Goal: Information Seeking & Learning: Learn about a topic

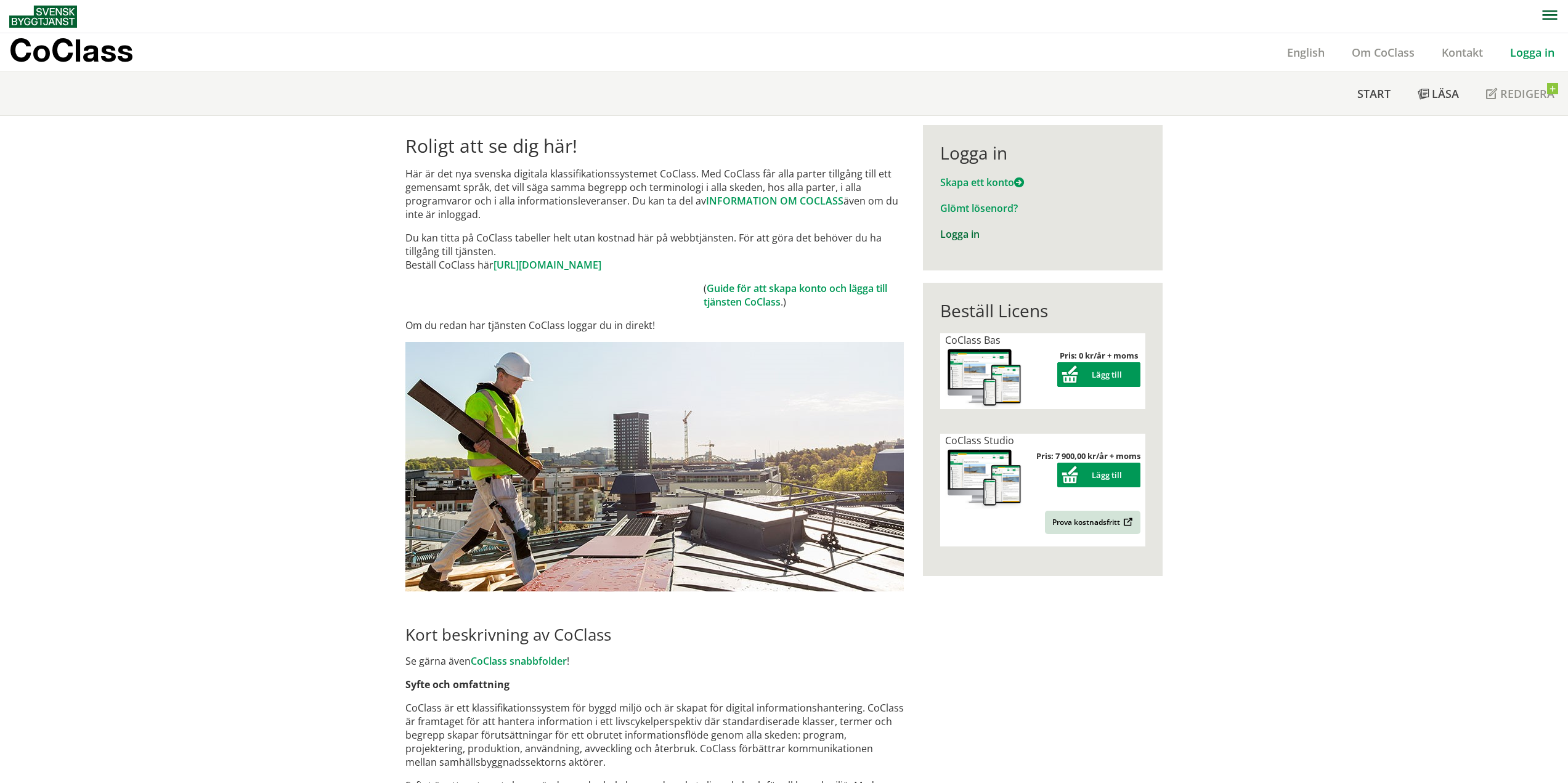
click at [968, 236] on link "Logga in" at bounding box center [960, 234] width 39 height 13
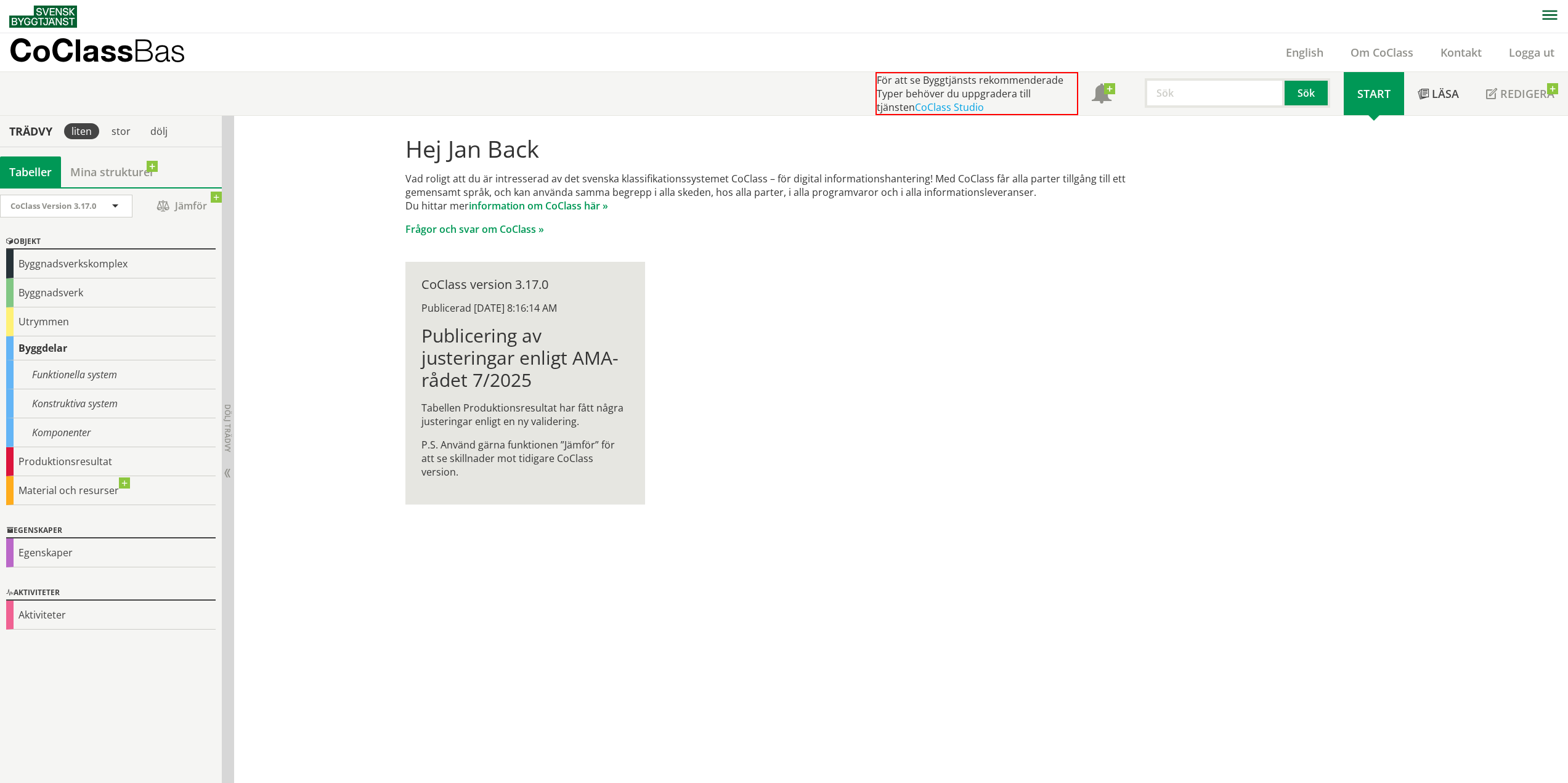
click at [1183, 98] on input "text" at bounding box center [1215, 93] width 140 height 30
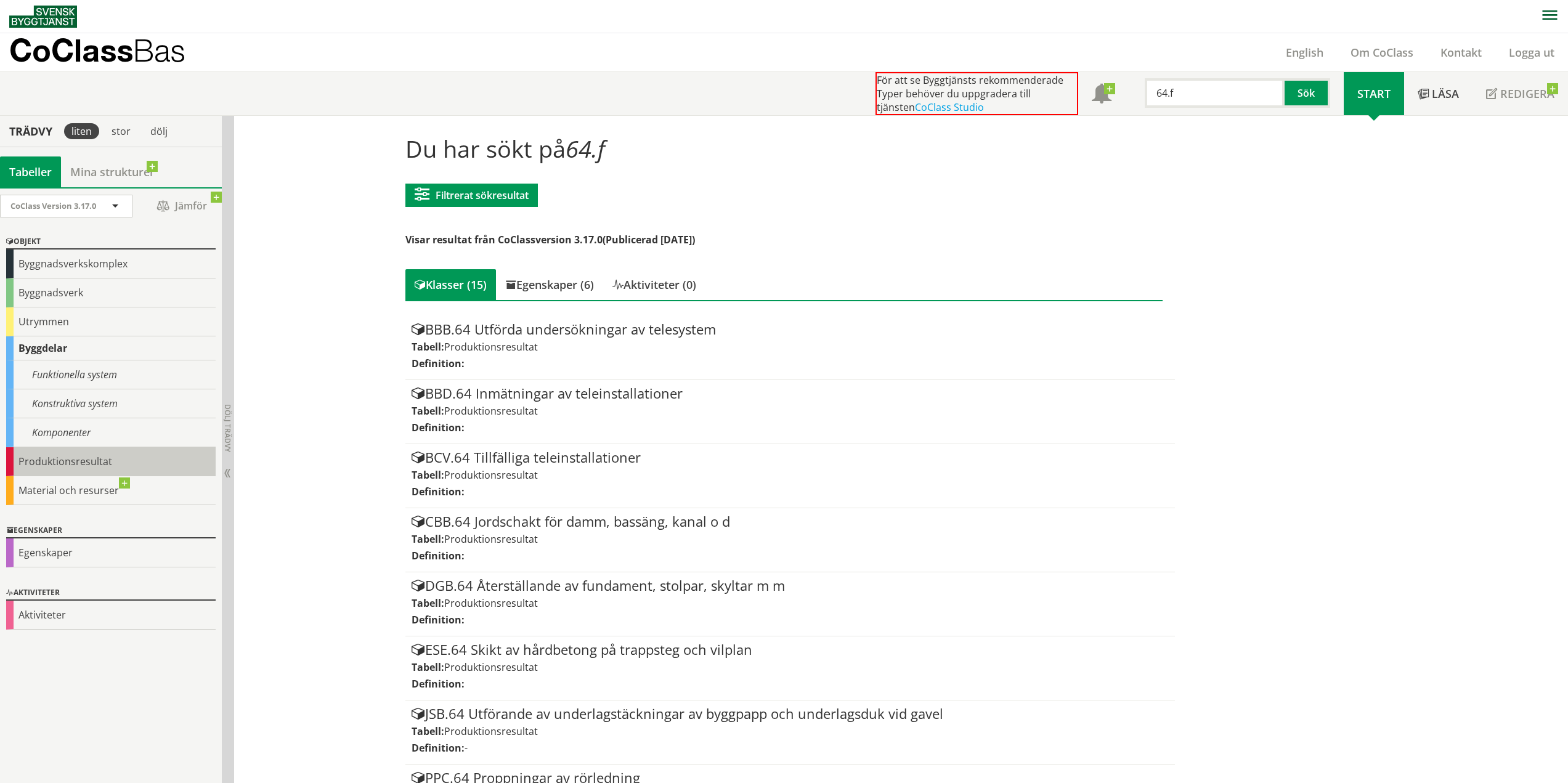
click at [96, 461] on div "Produktionsresultat" at bounding box center [111, 462] width 210 height 29
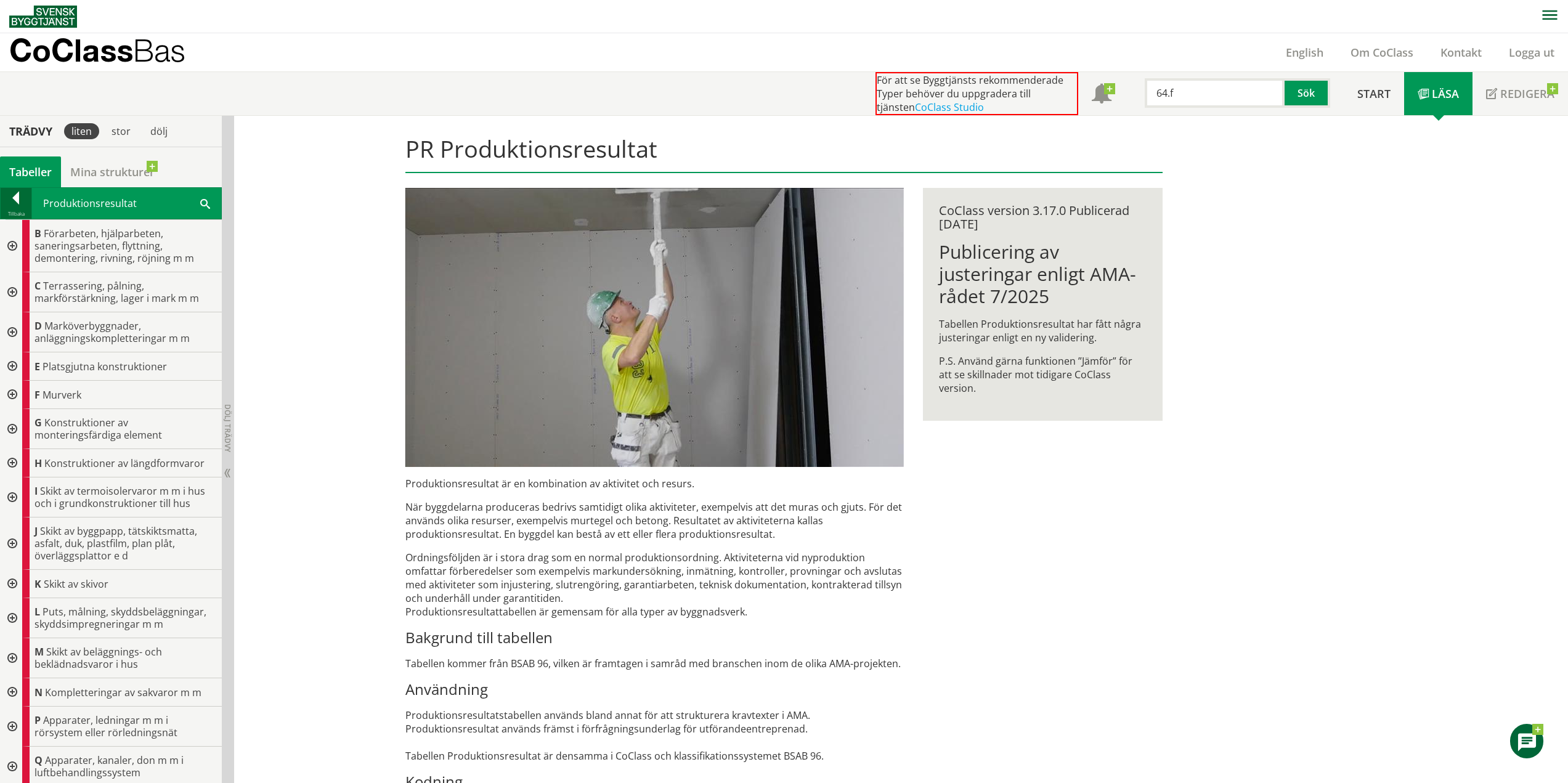
click at [21, 199] on div at bounding box center [16, 200] width 31 height 17
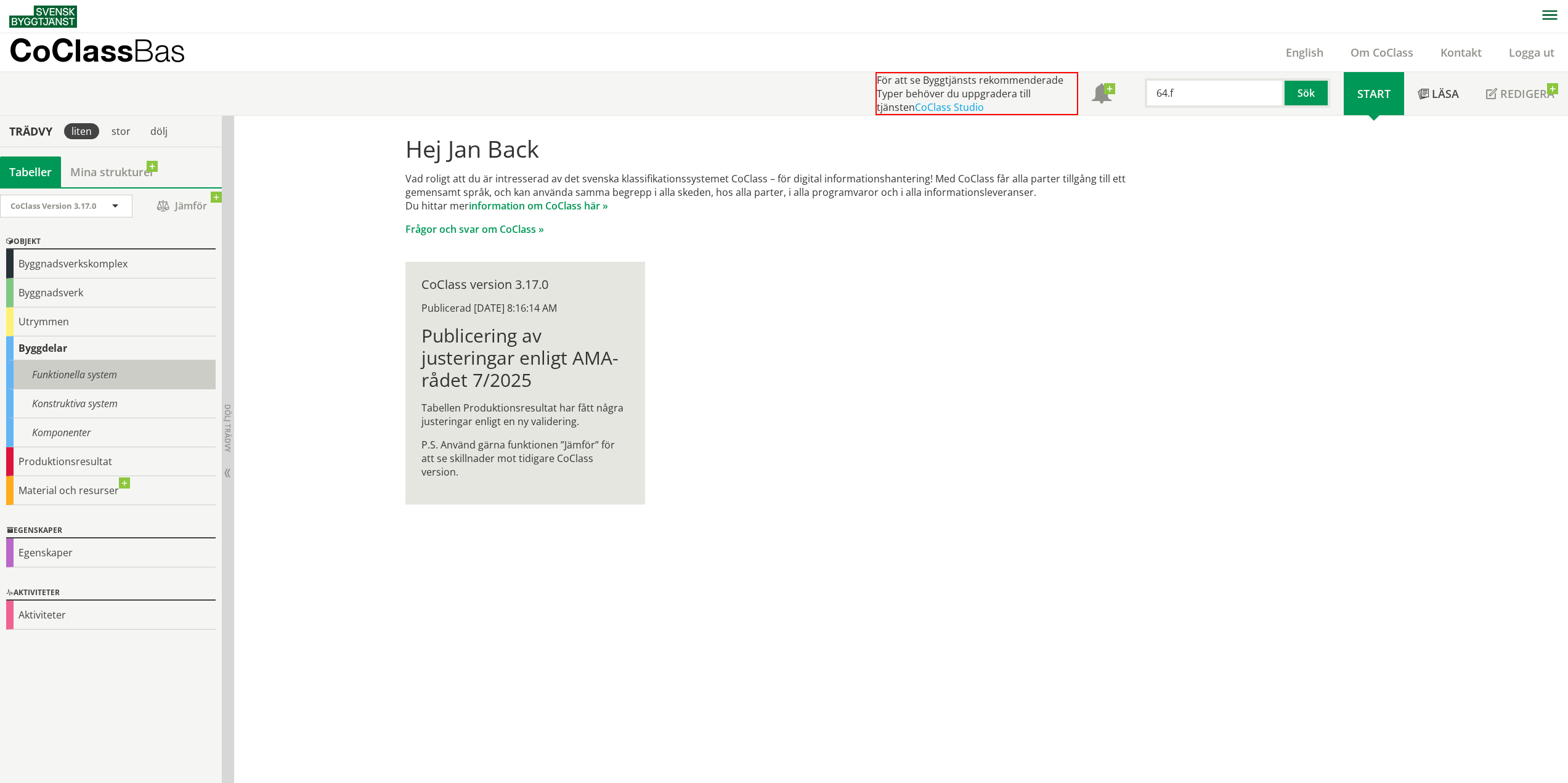
click at [101, 379] on div "Funktionella system" at bounding box center [111, 375] width 210 height 29
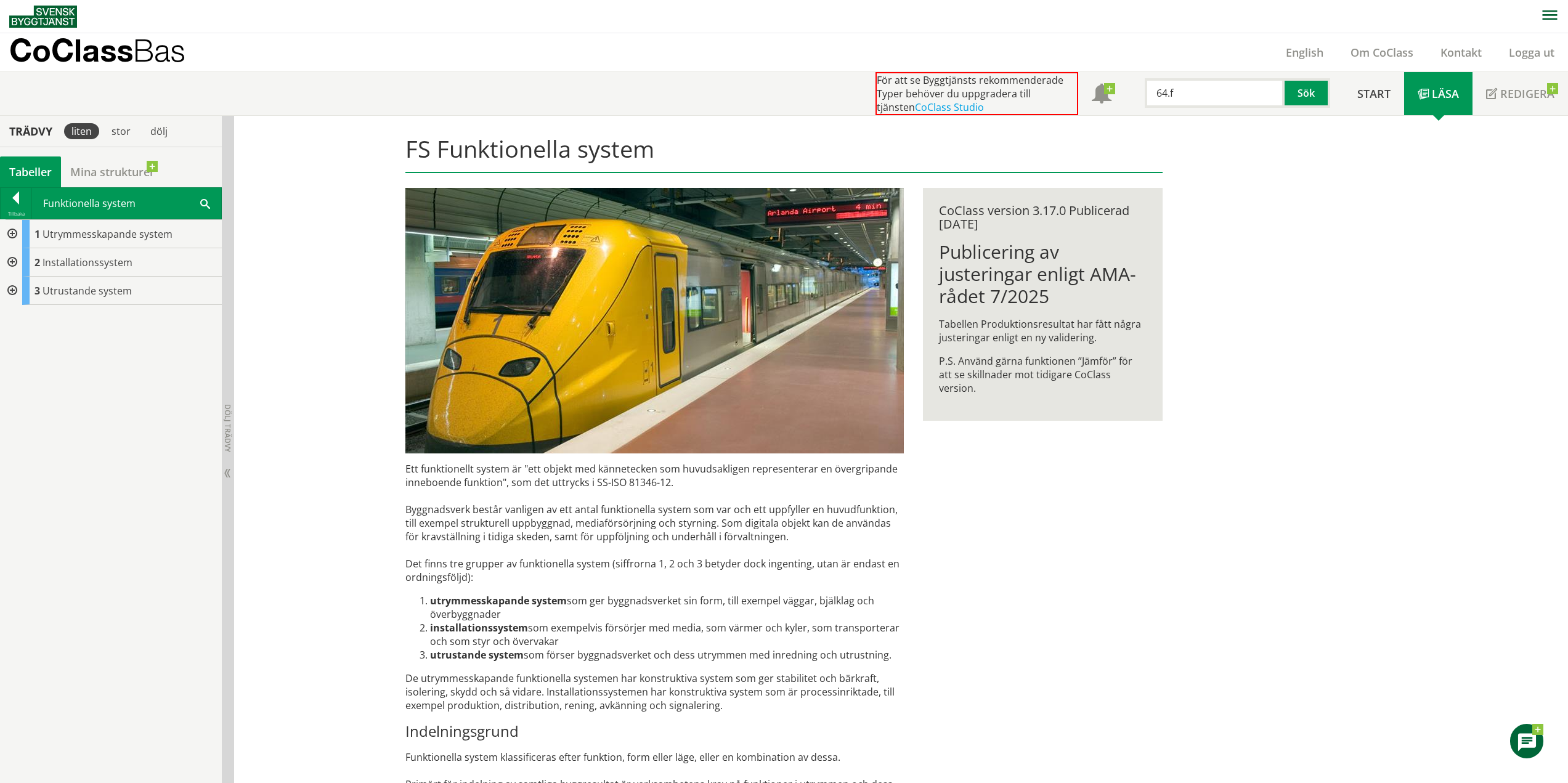
click at [1193, 98] on input "64.f" at bounding box center [1215, 93] width 140 height 30
drag, startPoint x: 1192, startPoint y: 98, endPoint x: 1132, endPoint y: 98, distance: 60.0
click at [1132, 98] on div "64.f Sök" at bounding box center [1235, 90] width 218 height 36
click at [1212, 97] on input "64.f" at bounding box center [1215, 93] width 140 height 30
paste input "manöver- och presentationssystem"
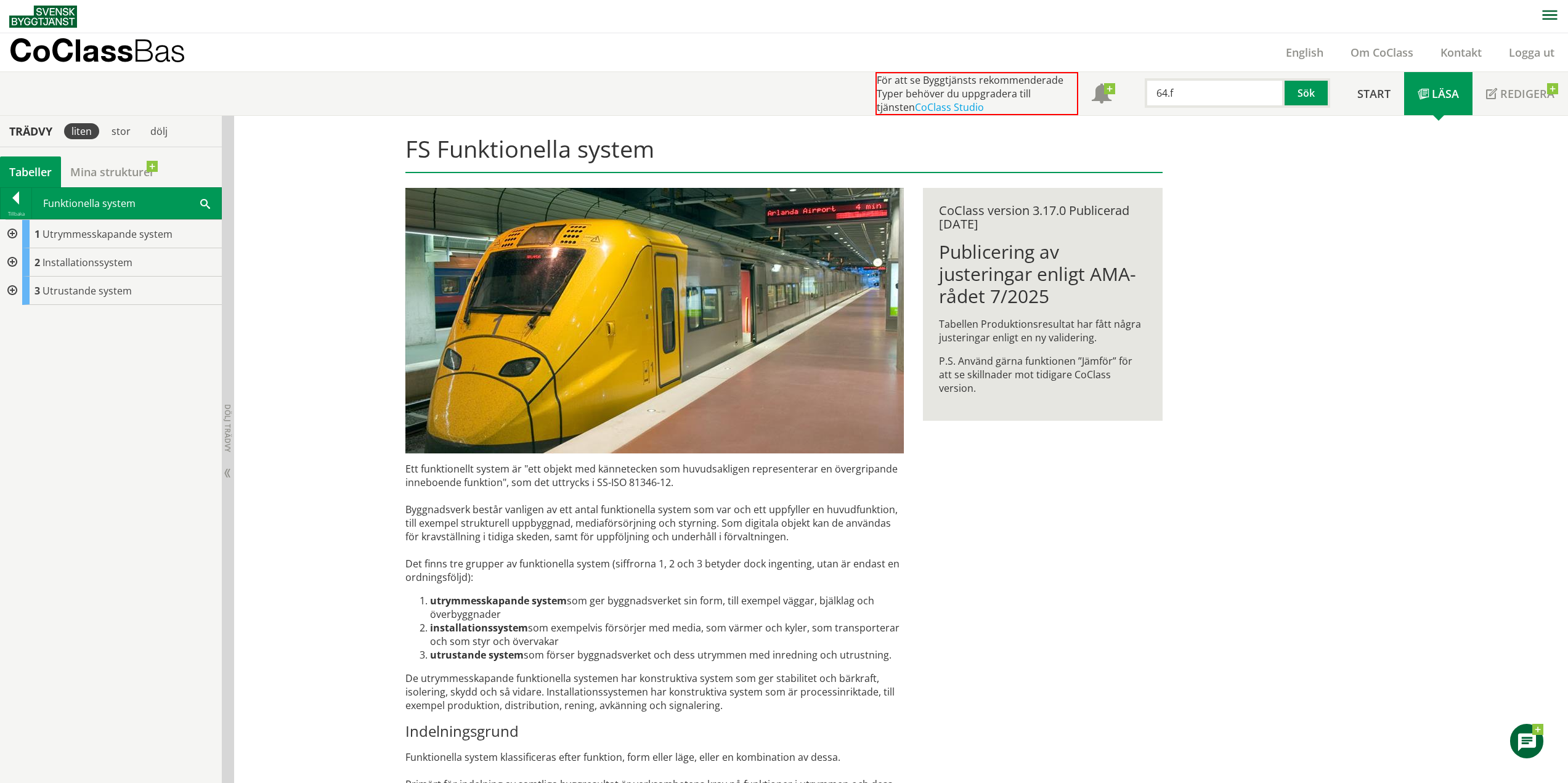
paste input "manöver- och presentationssystem"
click at [1293, 107] on button "Sök" at bounding box center [1308, 93] width 46 height 30
click at [1302, 99] on button "Sök" at bounding box center [1308, 93] width 46 height 30
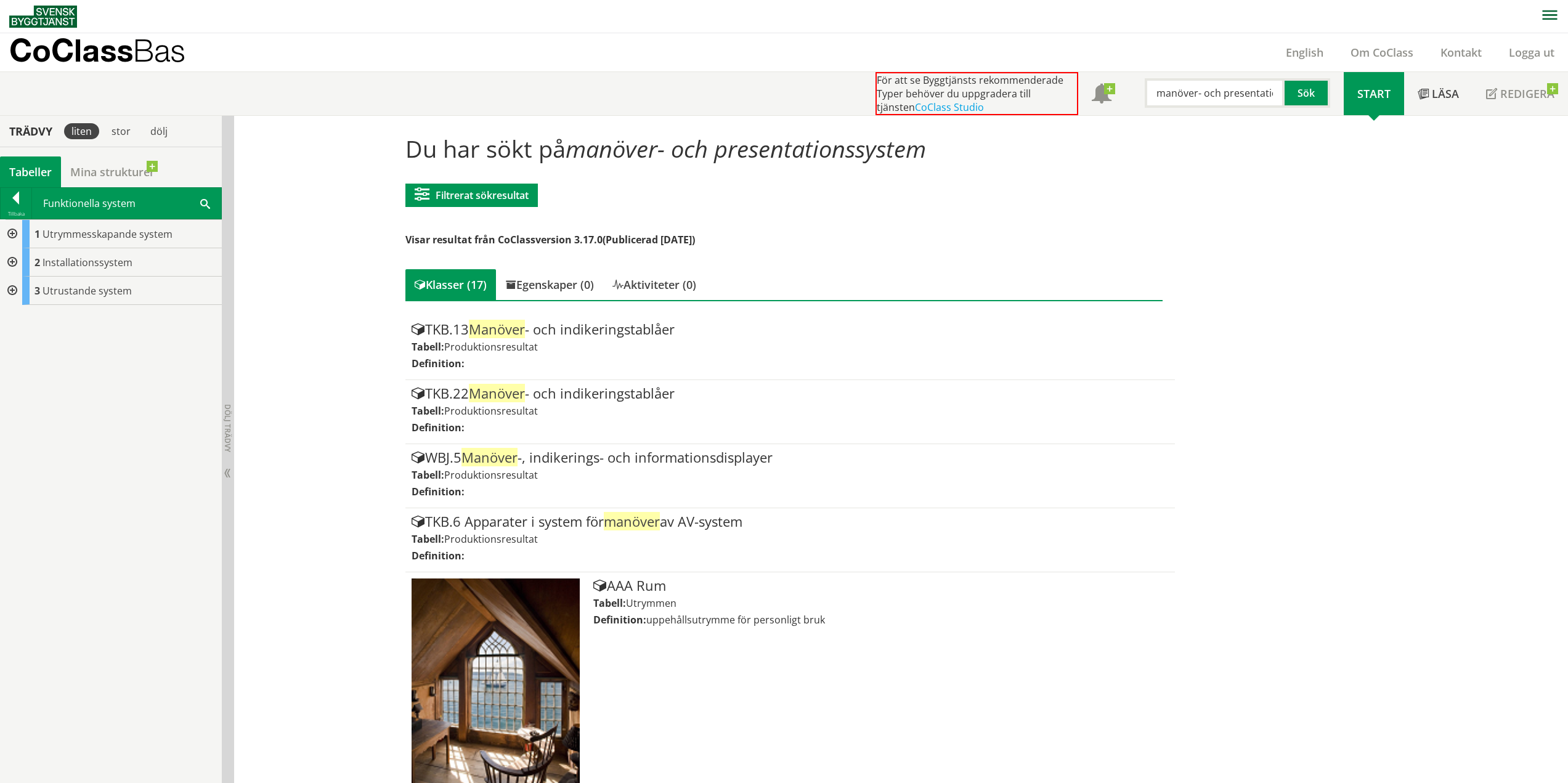
click at [1200, 93] on input "manöver- och presentationssystem" at bounding box center [1215, 93] width 140 height 30
type input "manöver"
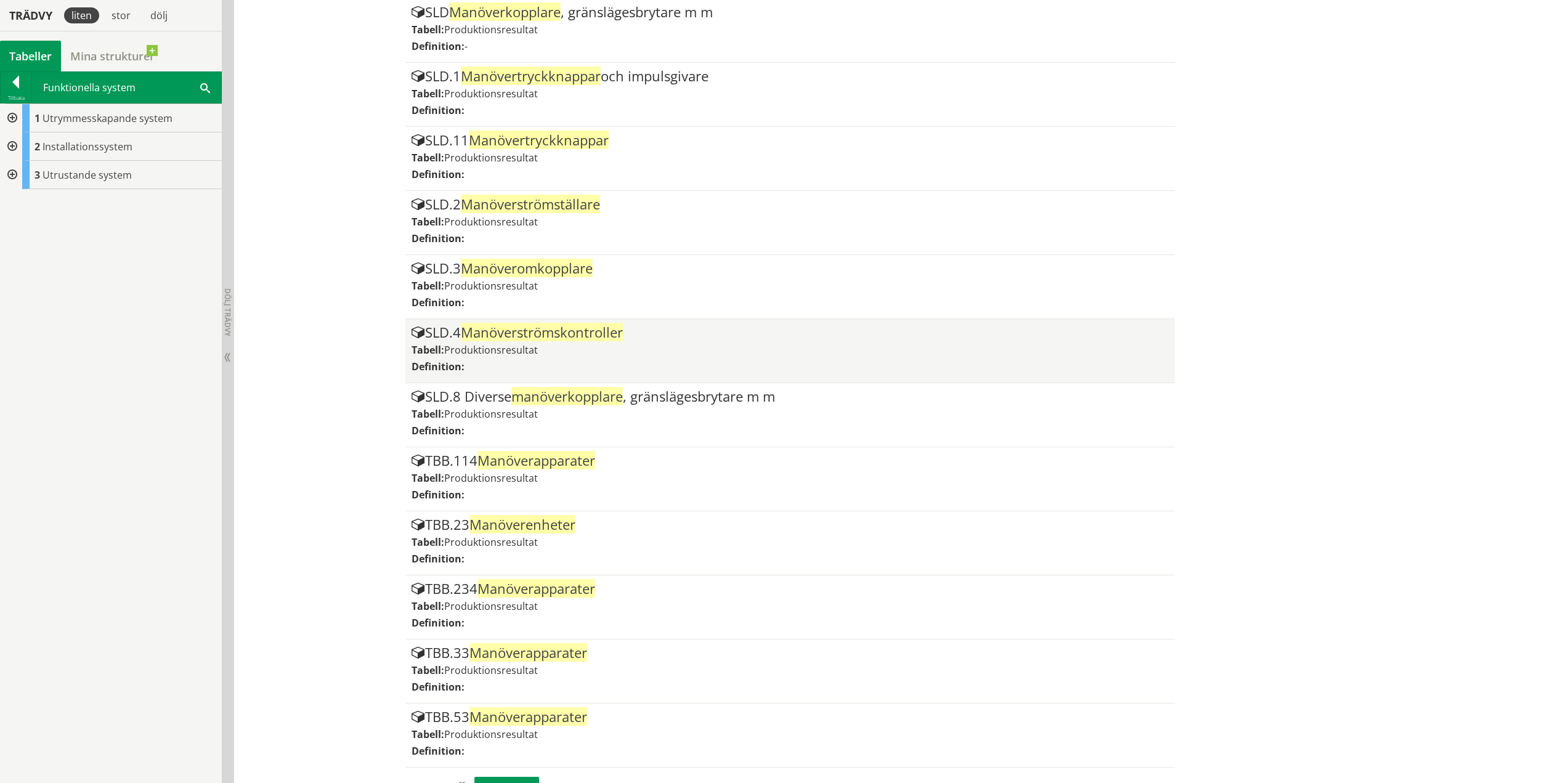
scroll to position [860, 0]
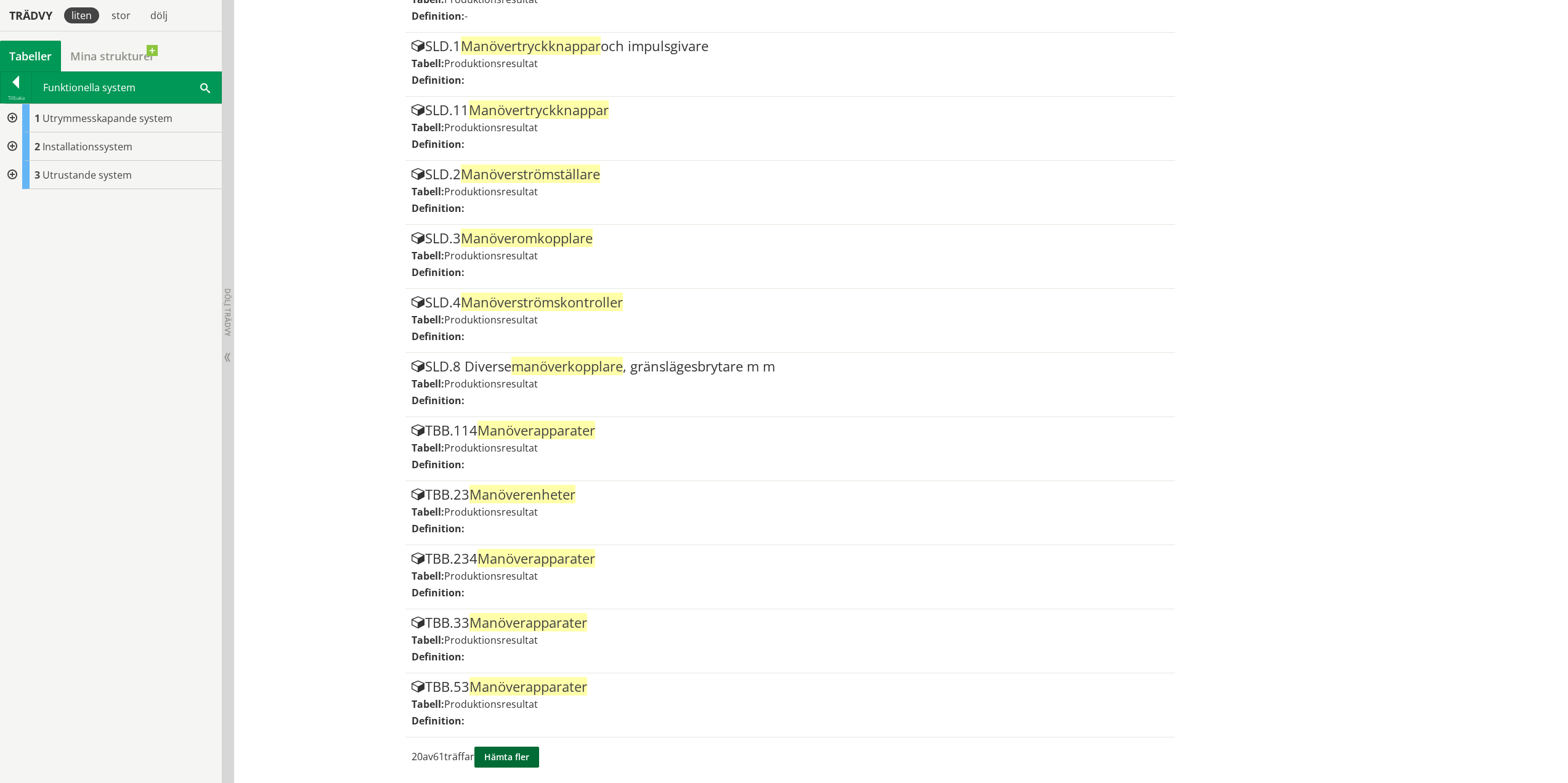
click at [492, 757] on button "Hämta fler" at bounding box center [507, 757] width 65 height 21
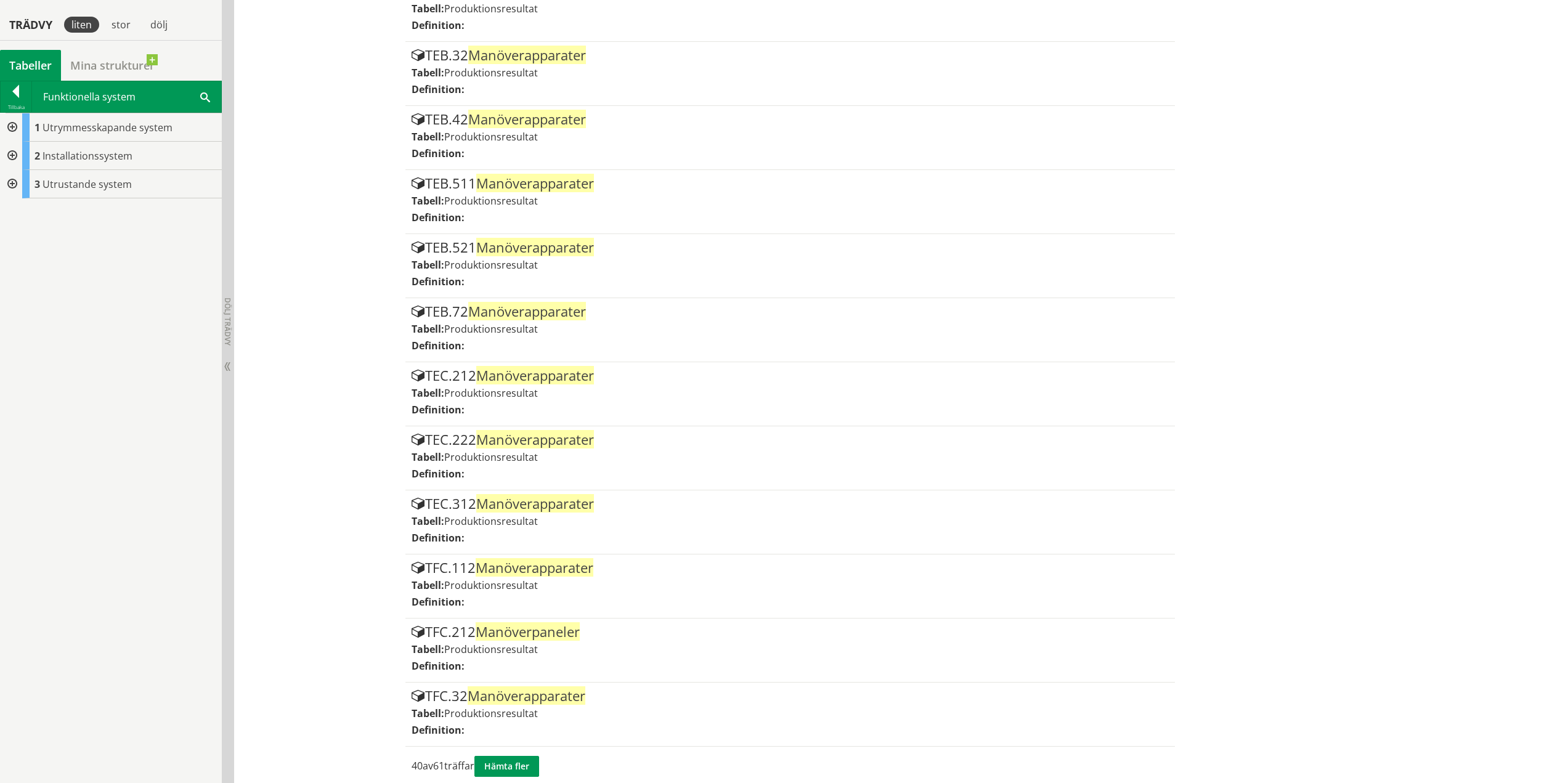
scroll to position [2141, 0]
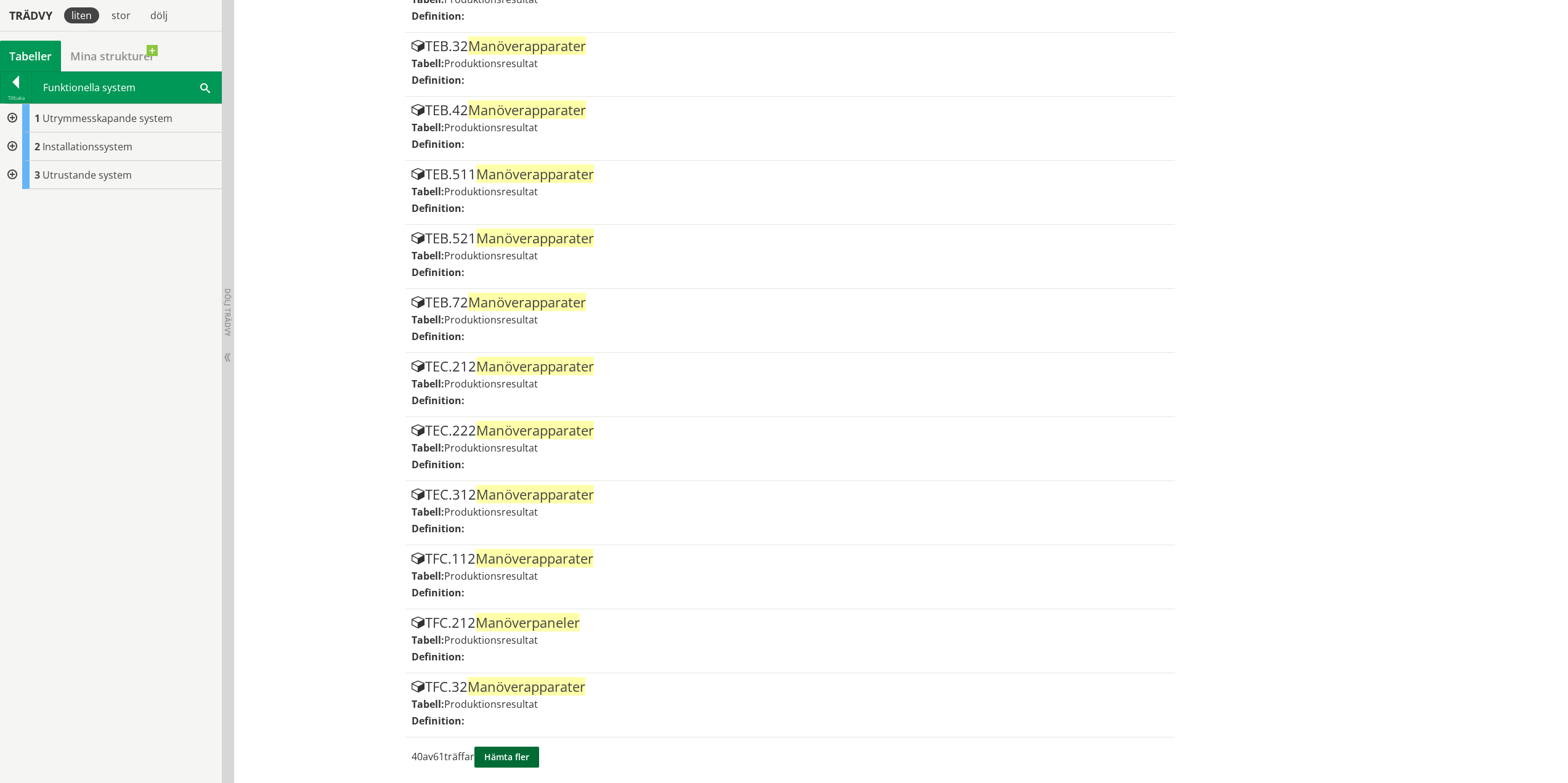
click at [523, 752] on button "Hämta fler" at bounding box center [507, 757] width 65 height 21
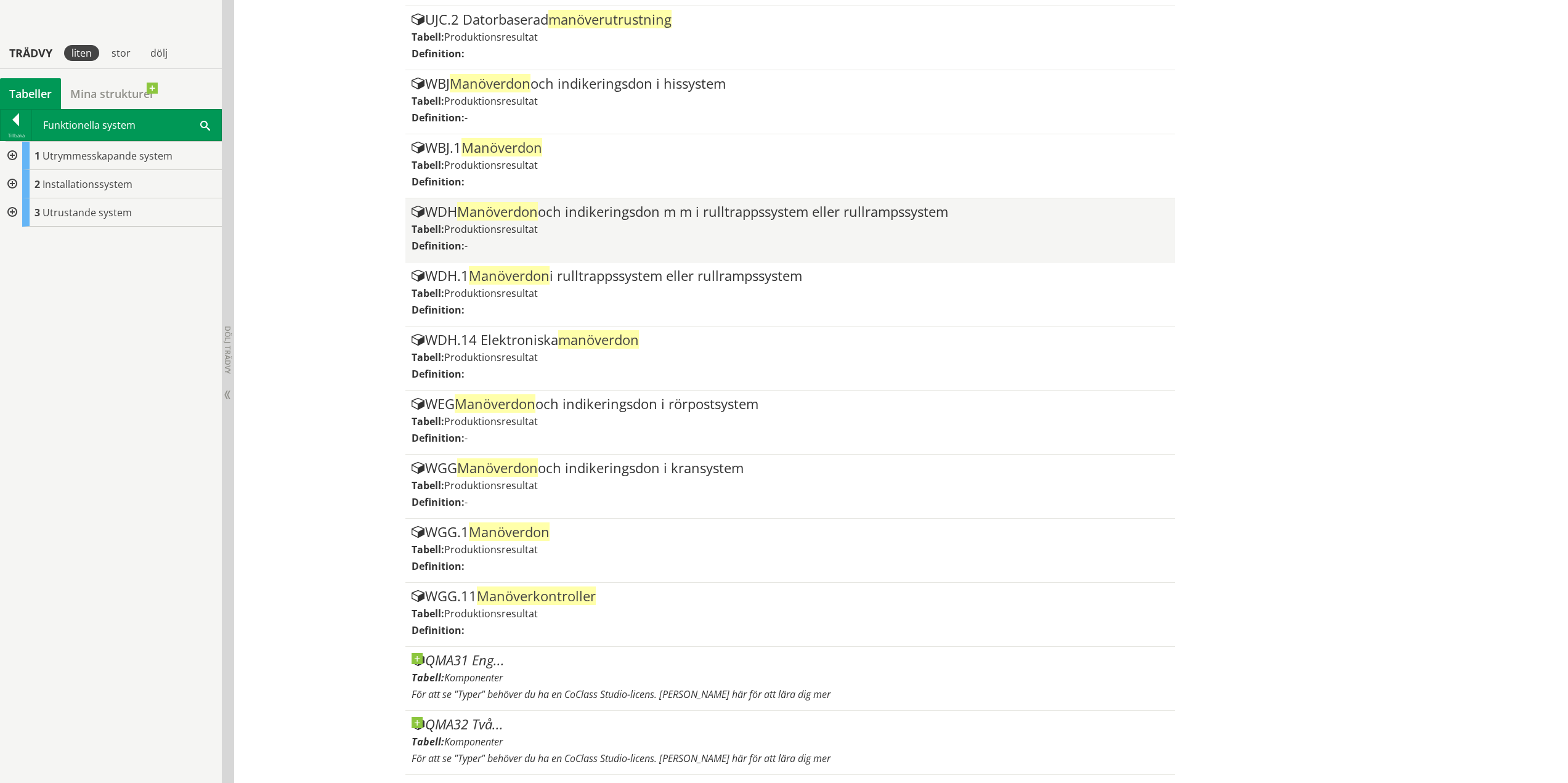
scroll to position [3423, 0]
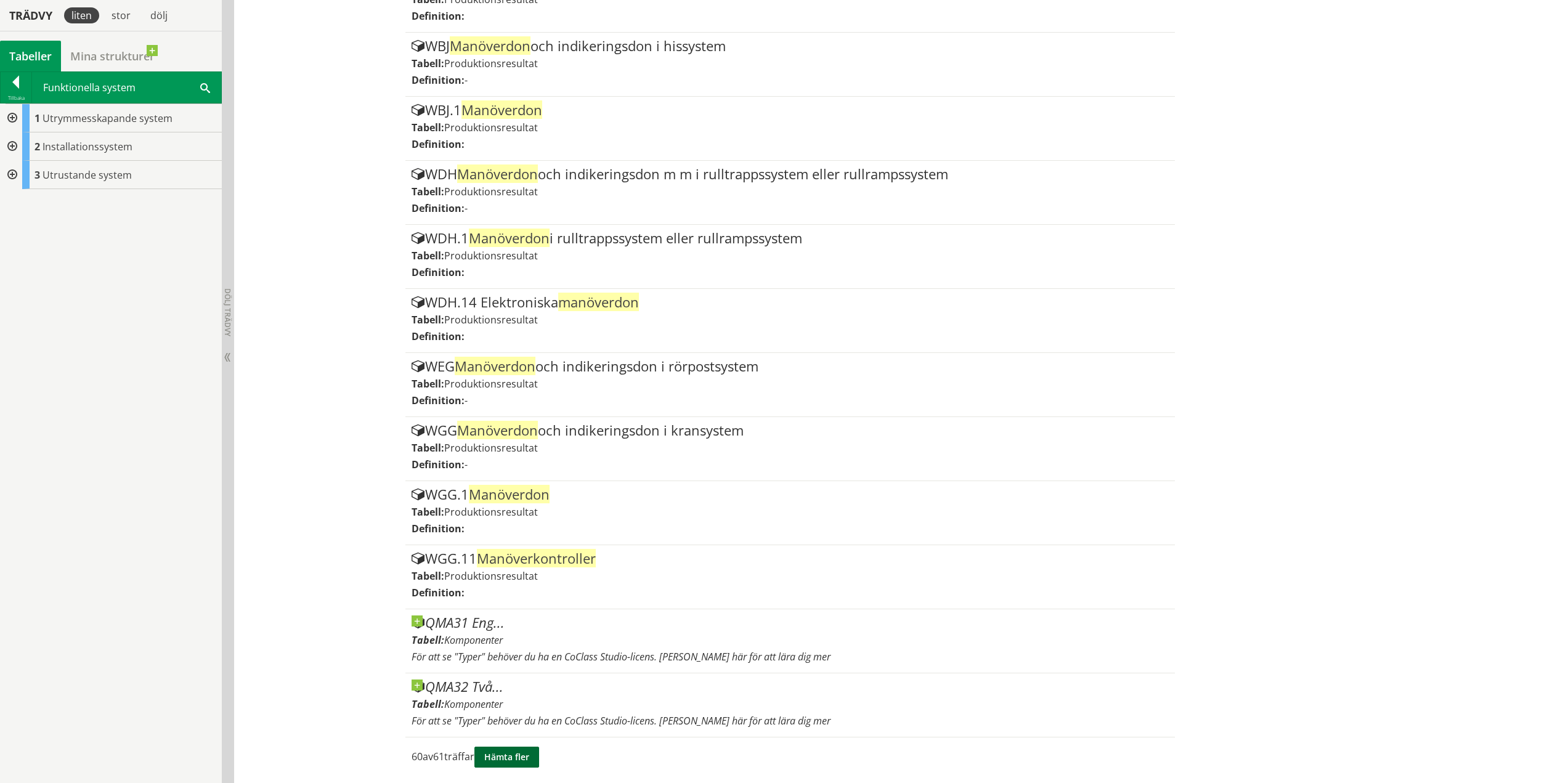
click at [528, 749] on button "Hämta fler" at bounding box center [507, 757] width 65 height 21
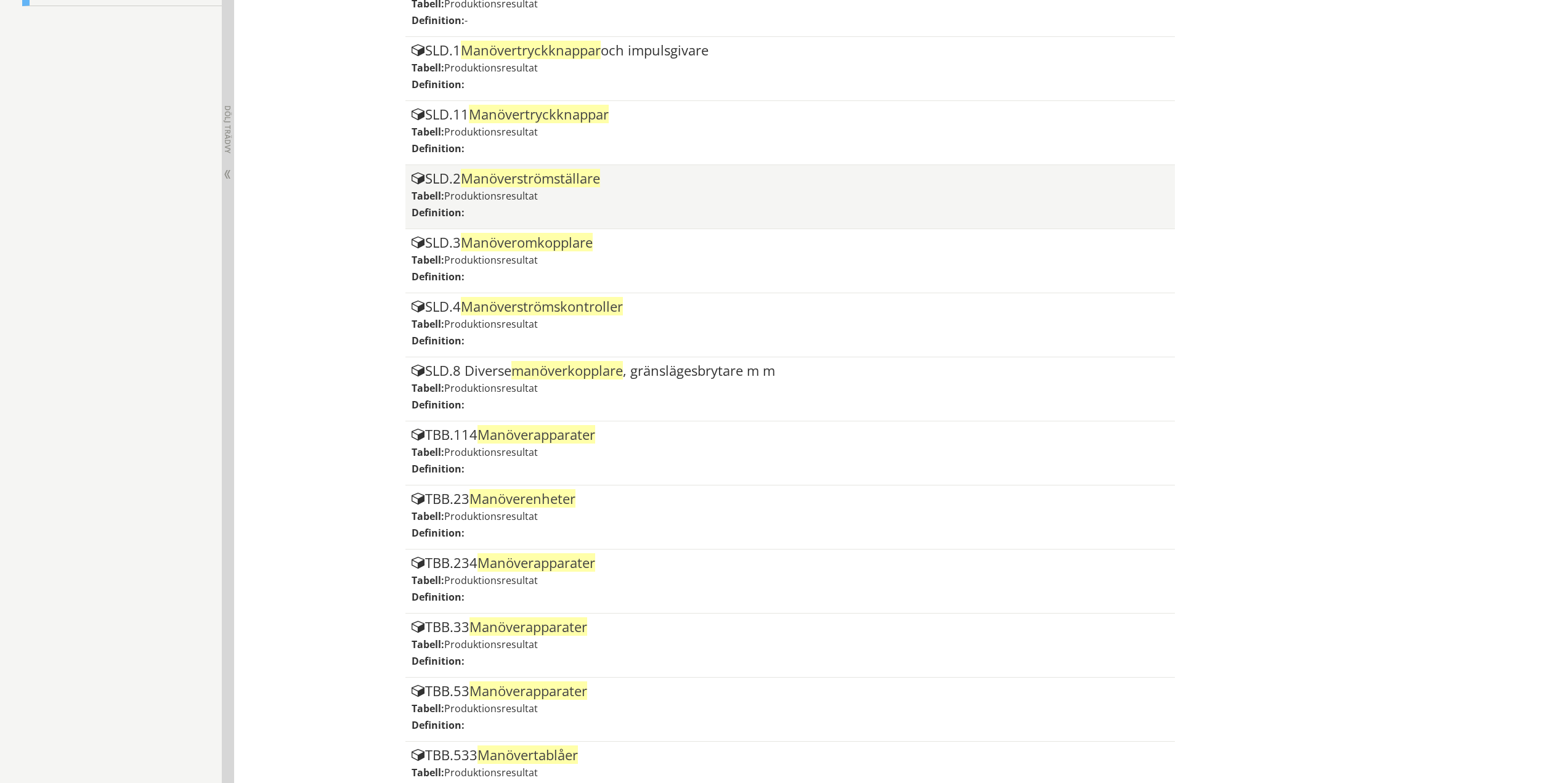
scroll to position [646, 0]
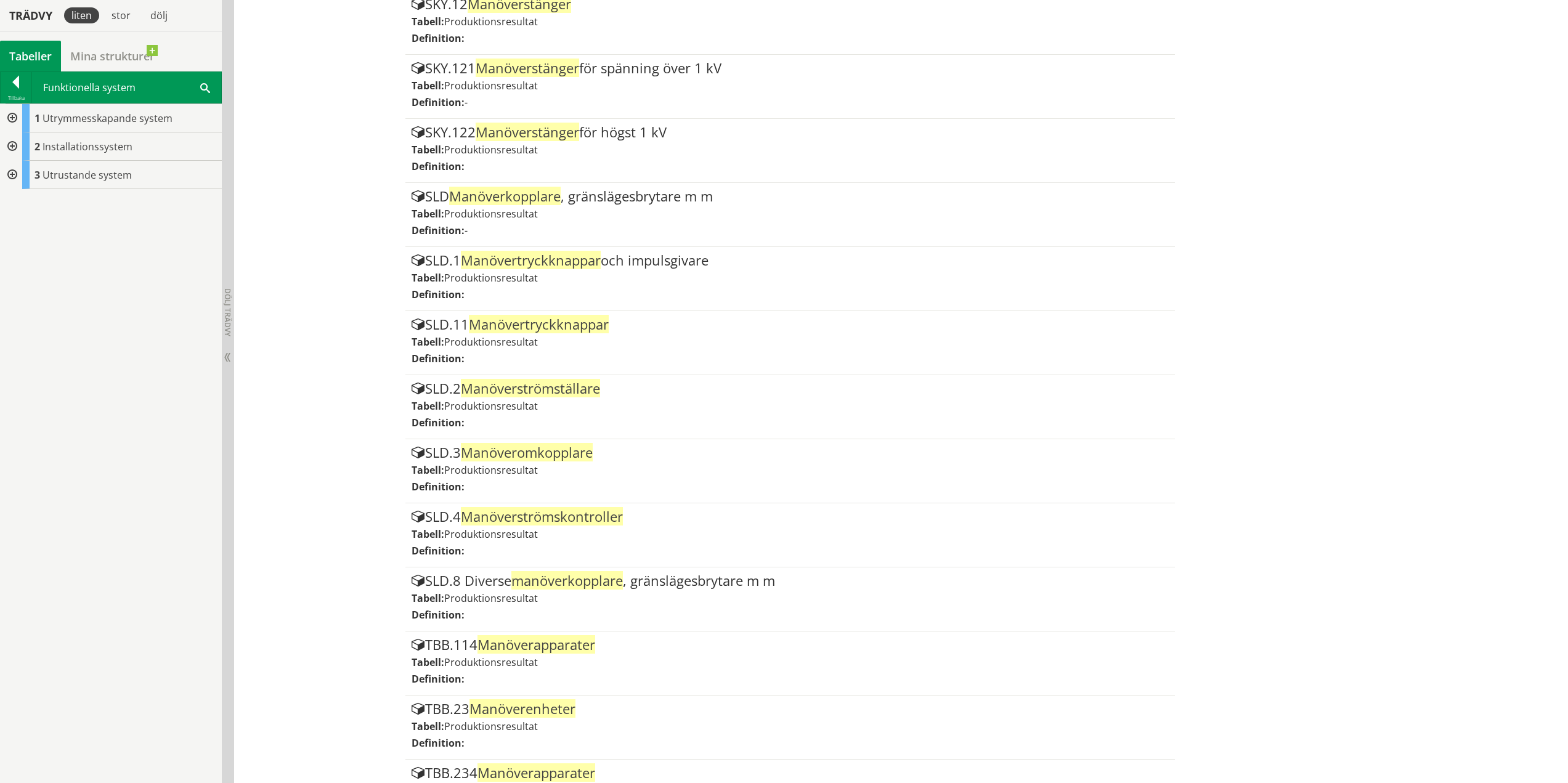
click at [16, 119] on div at bounding box center [11, 118] width 22 height 29
click at [10, 258] on div at bounding box center [11, 260] width 22 height 29
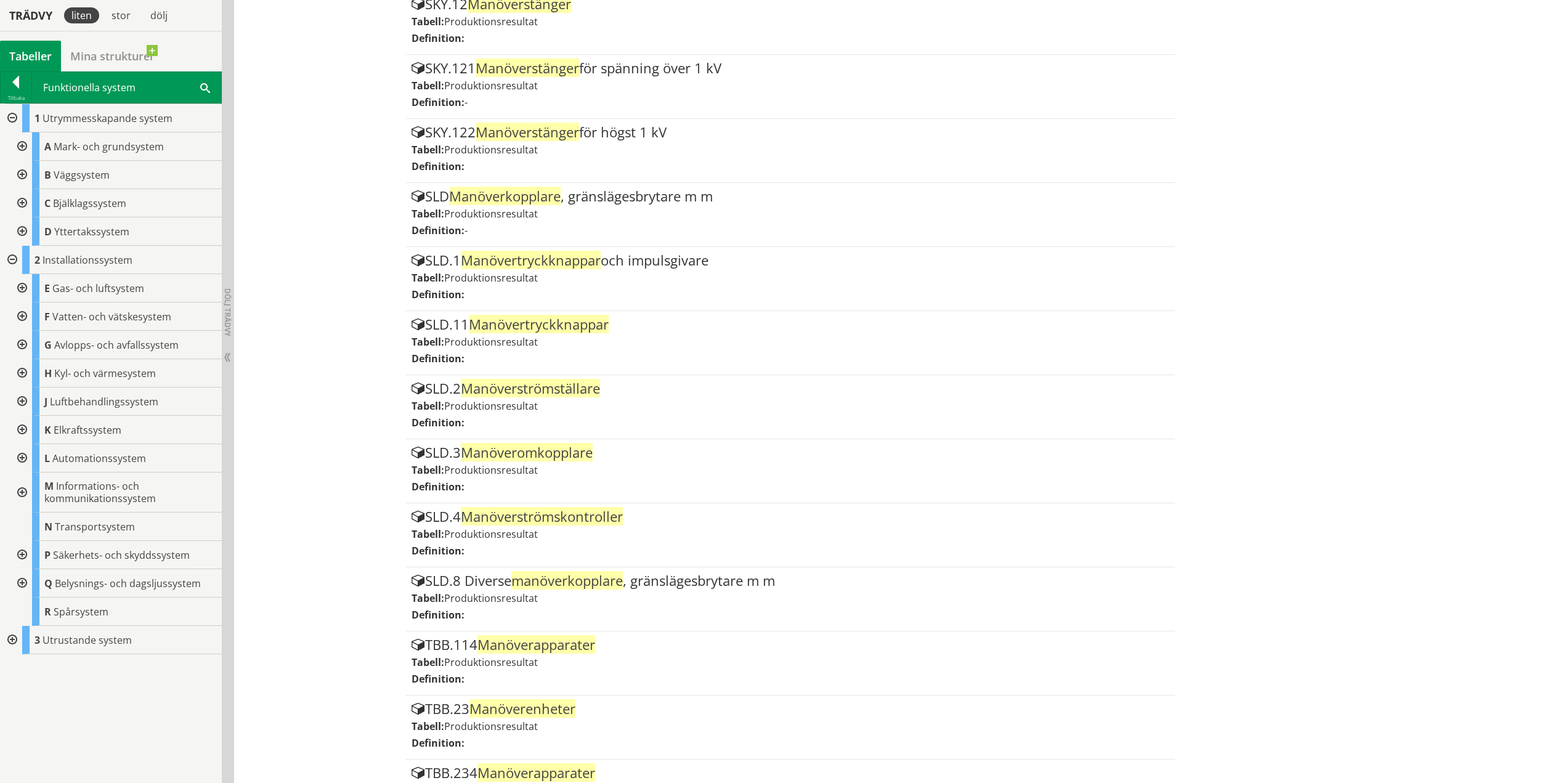
click at [26, 550] on div at bounding box center [21, 555] width 22 height 29
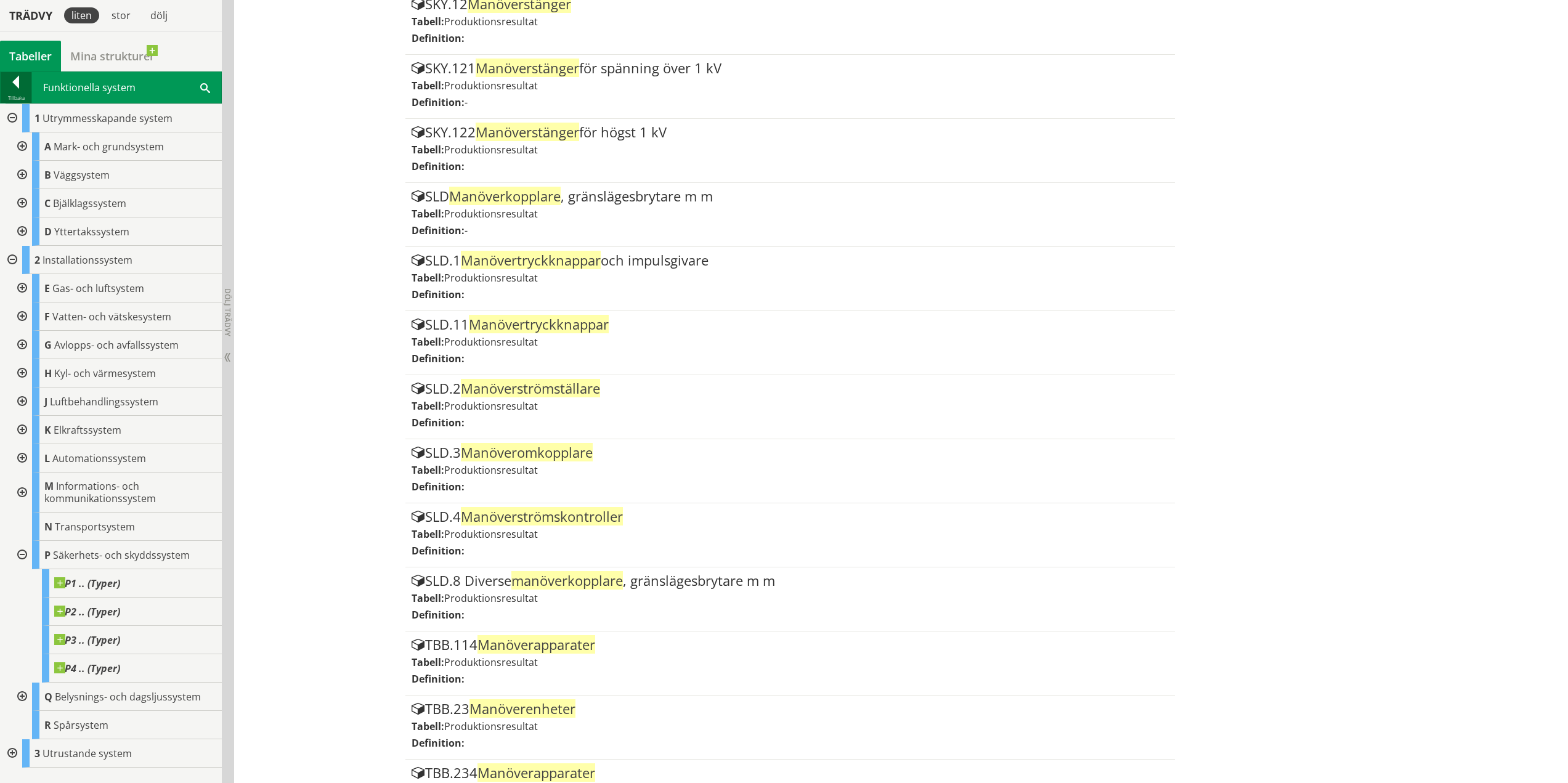
click at [16, 84] on div at bounding box center [16, 84] width 31 height 17
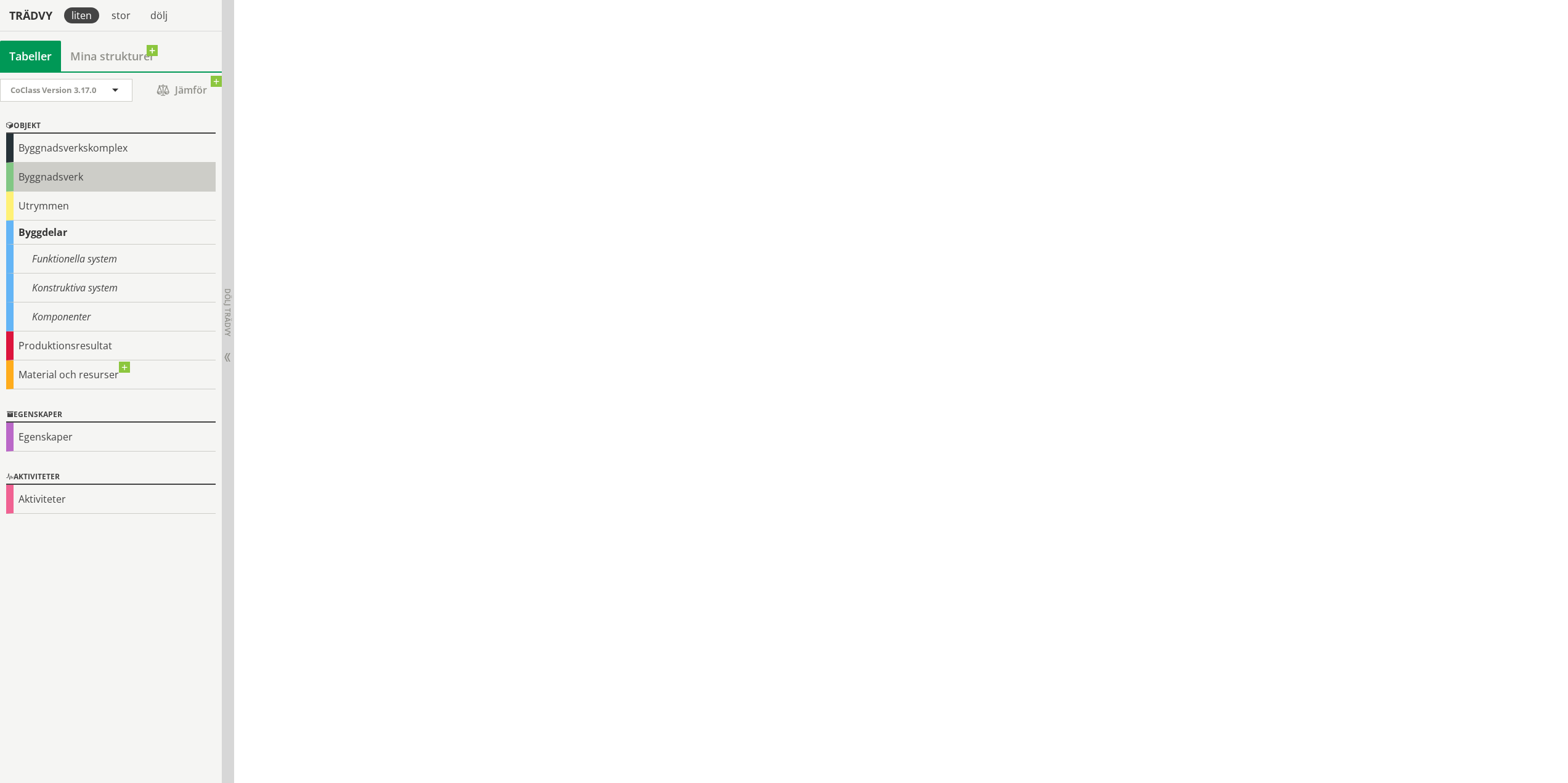
click at [73, 171] on div "Byggnadsverk" at bounding box center [111, 177] width 210 height 29
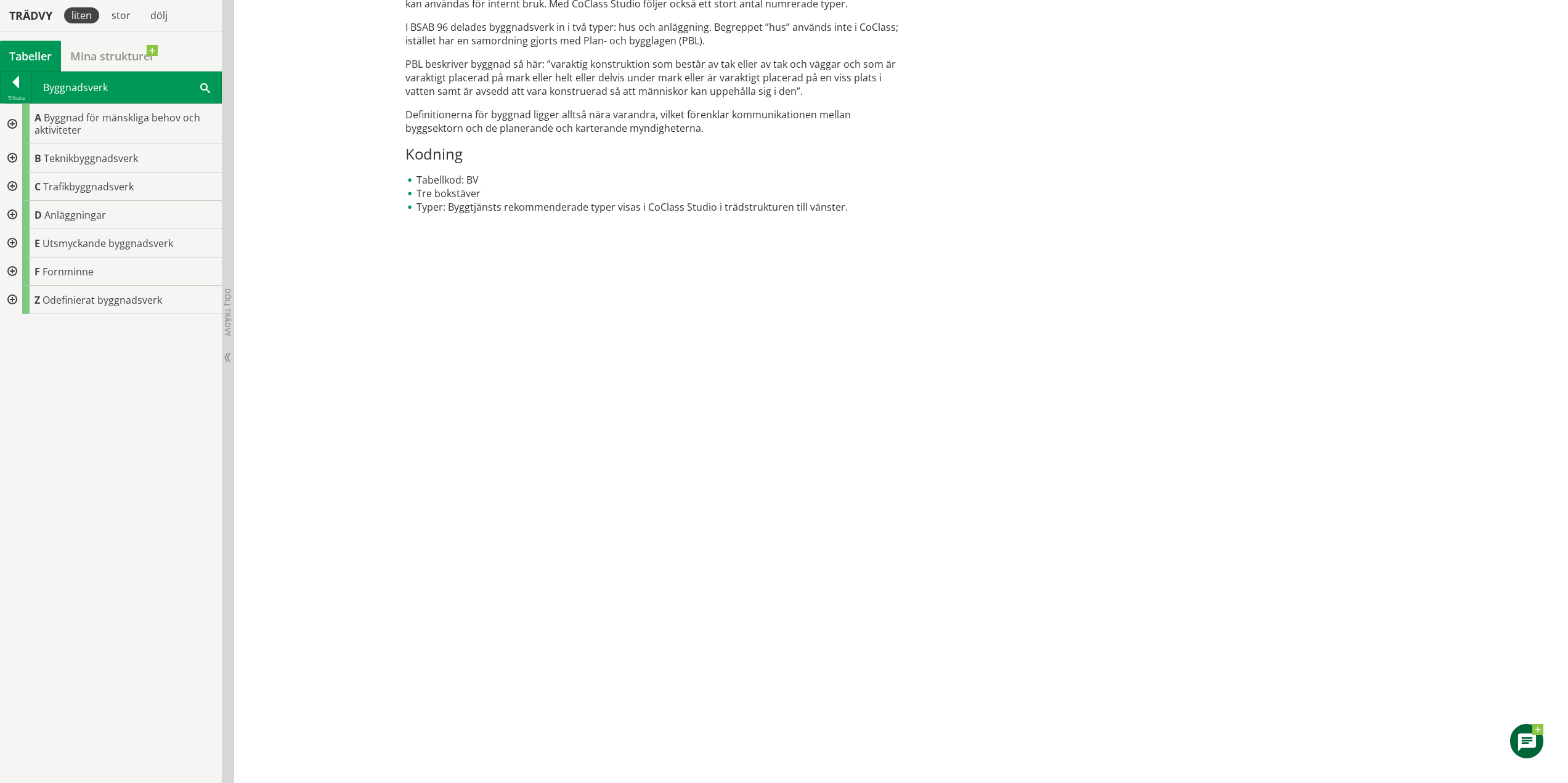
click at [11, 83] on div at bounding box center [16, 84] width 31 height 17
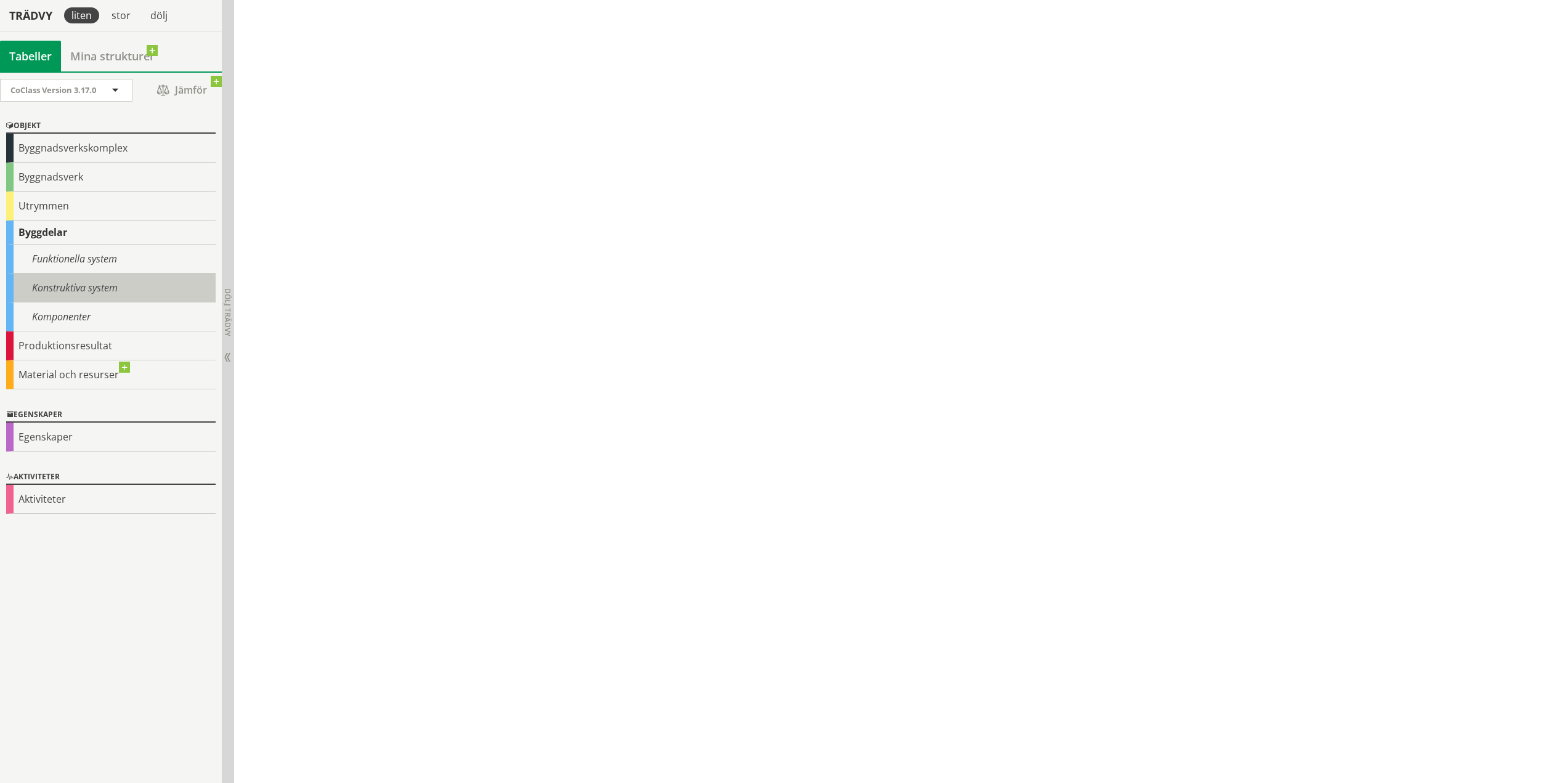
click at [88, 284] on div "Konstruktiva system" at bounding box center [111, 288] width 210 height 29
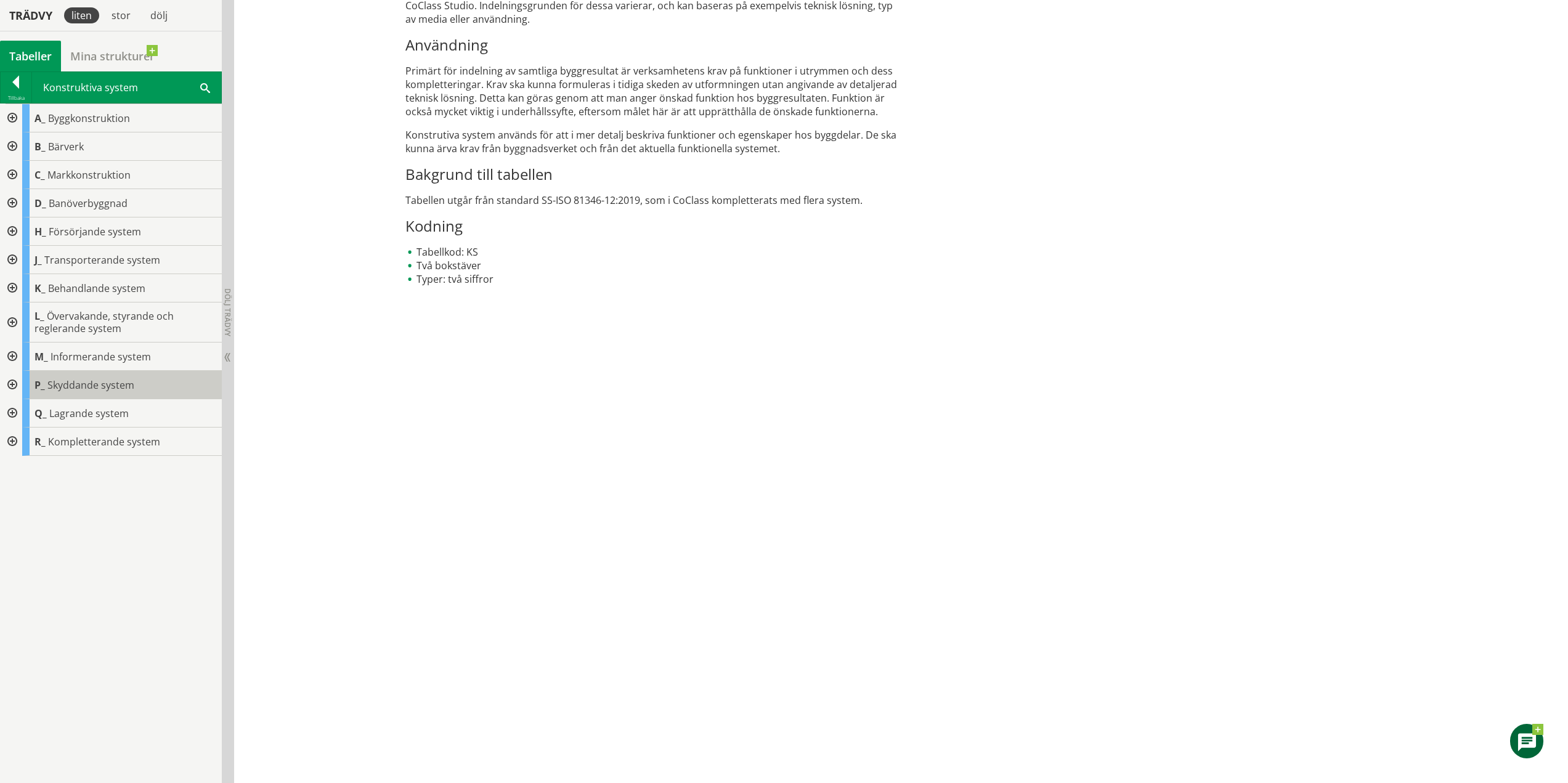
click at [92, 377] on div "P_ Skyddande system" at bounding box center [122, 385] width 199 height 29
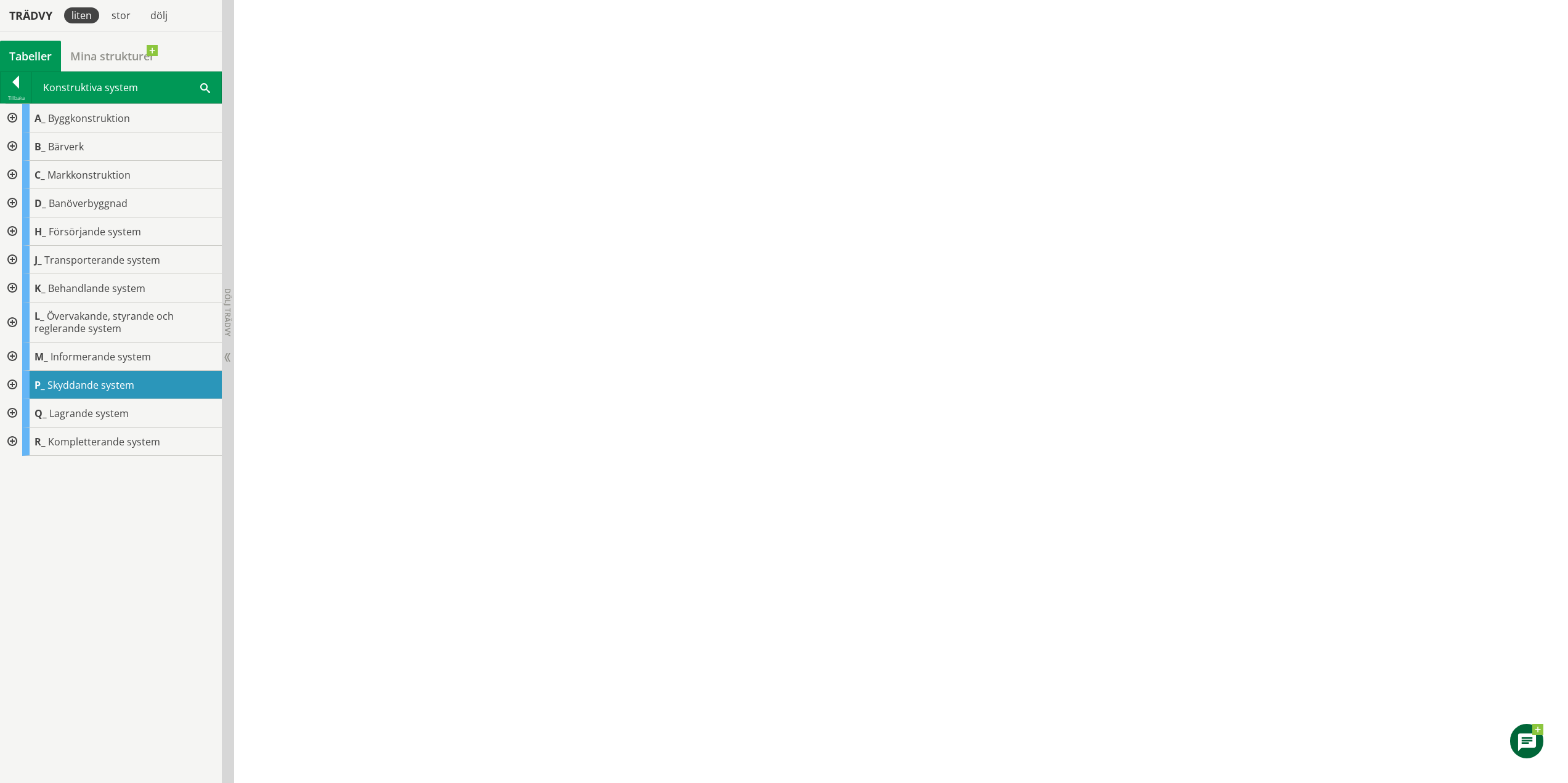
click at [15, 384] on div at bounding box center [11, 385] width 22 height 29
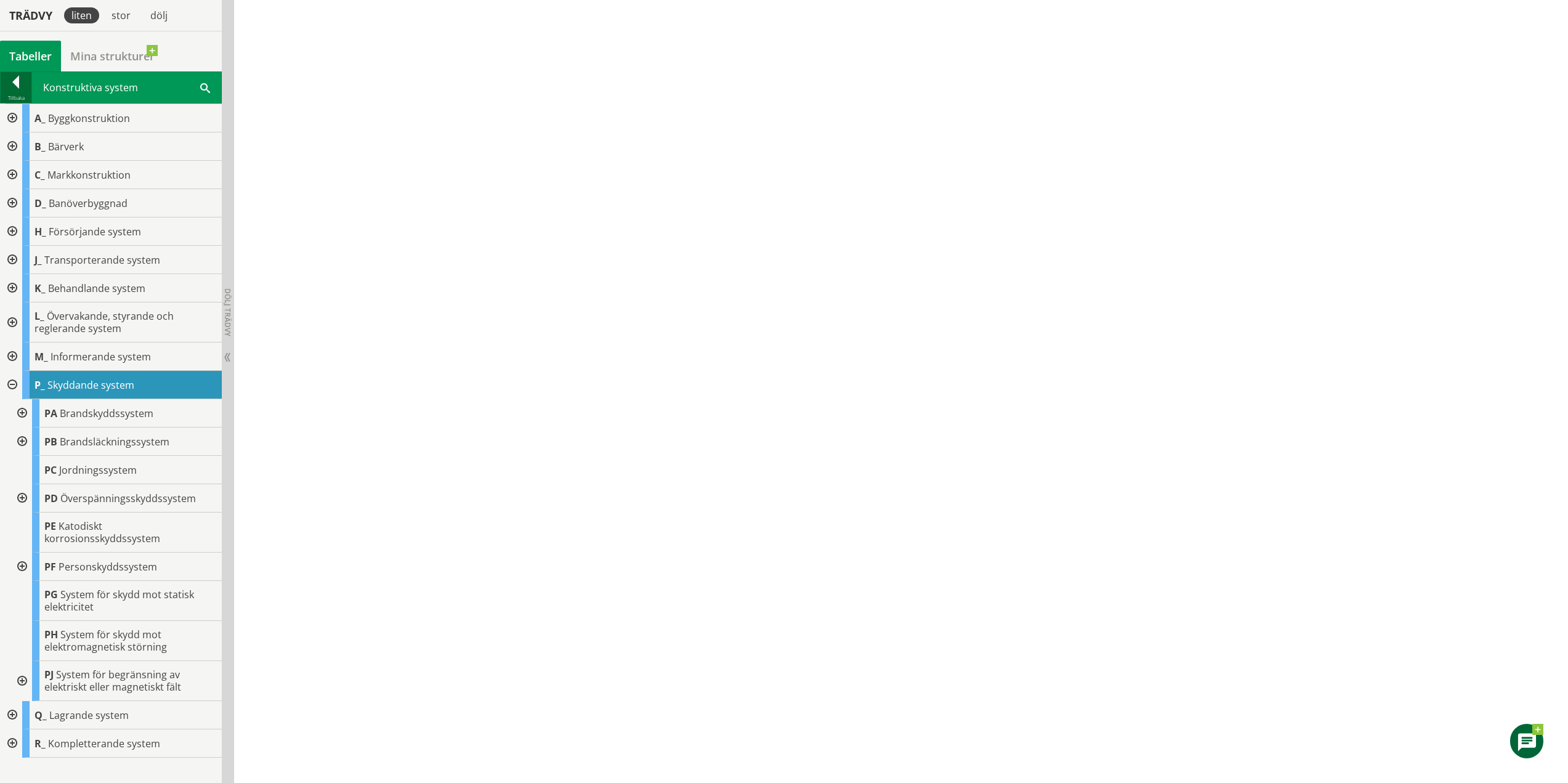
click at [23, 90] on div at bounding box center [16, 84] width 31 height 17
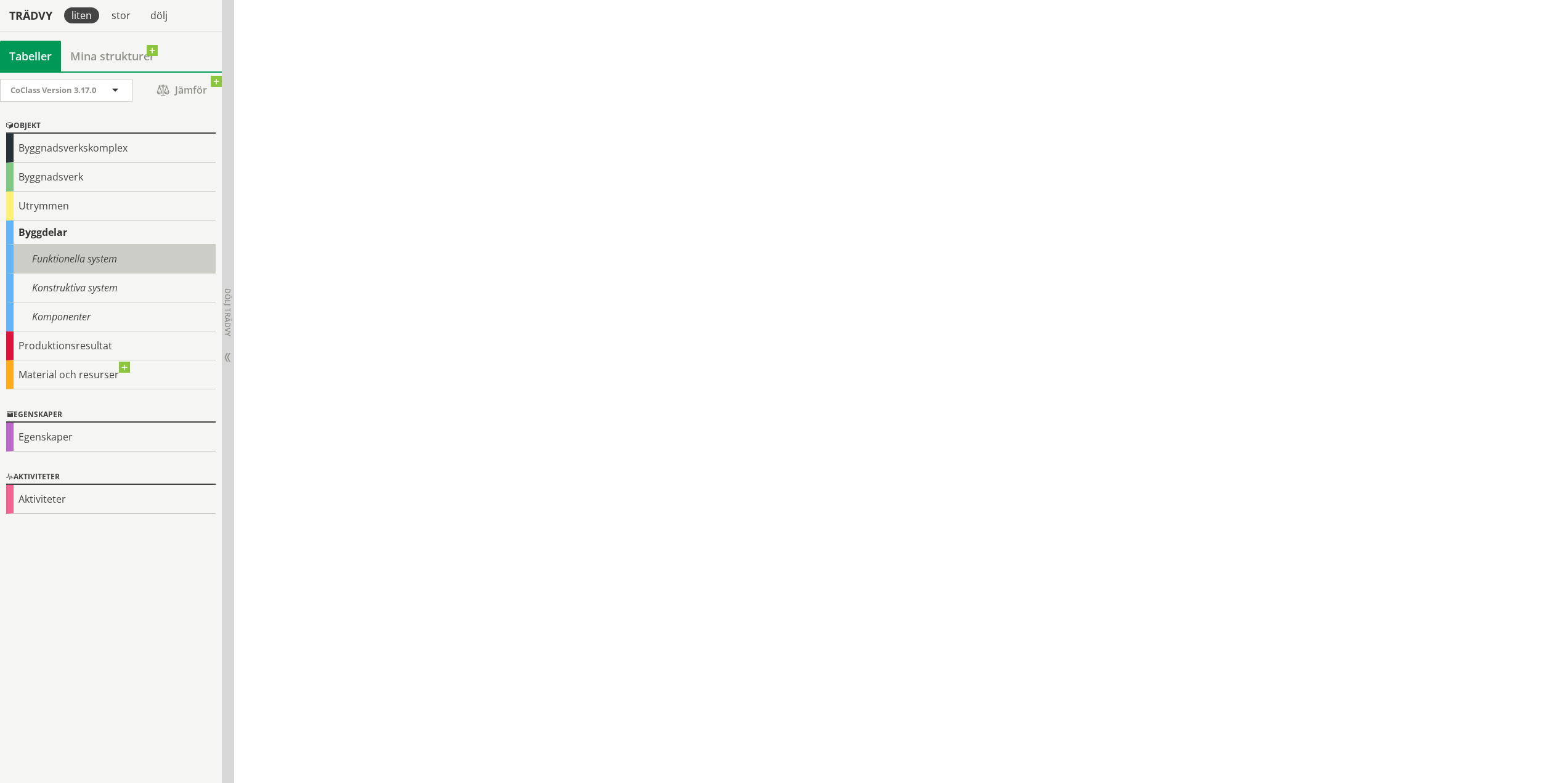
click at [81, 251] on div "Funktionella system" at bounding box center [111, 259] width 210 height 29
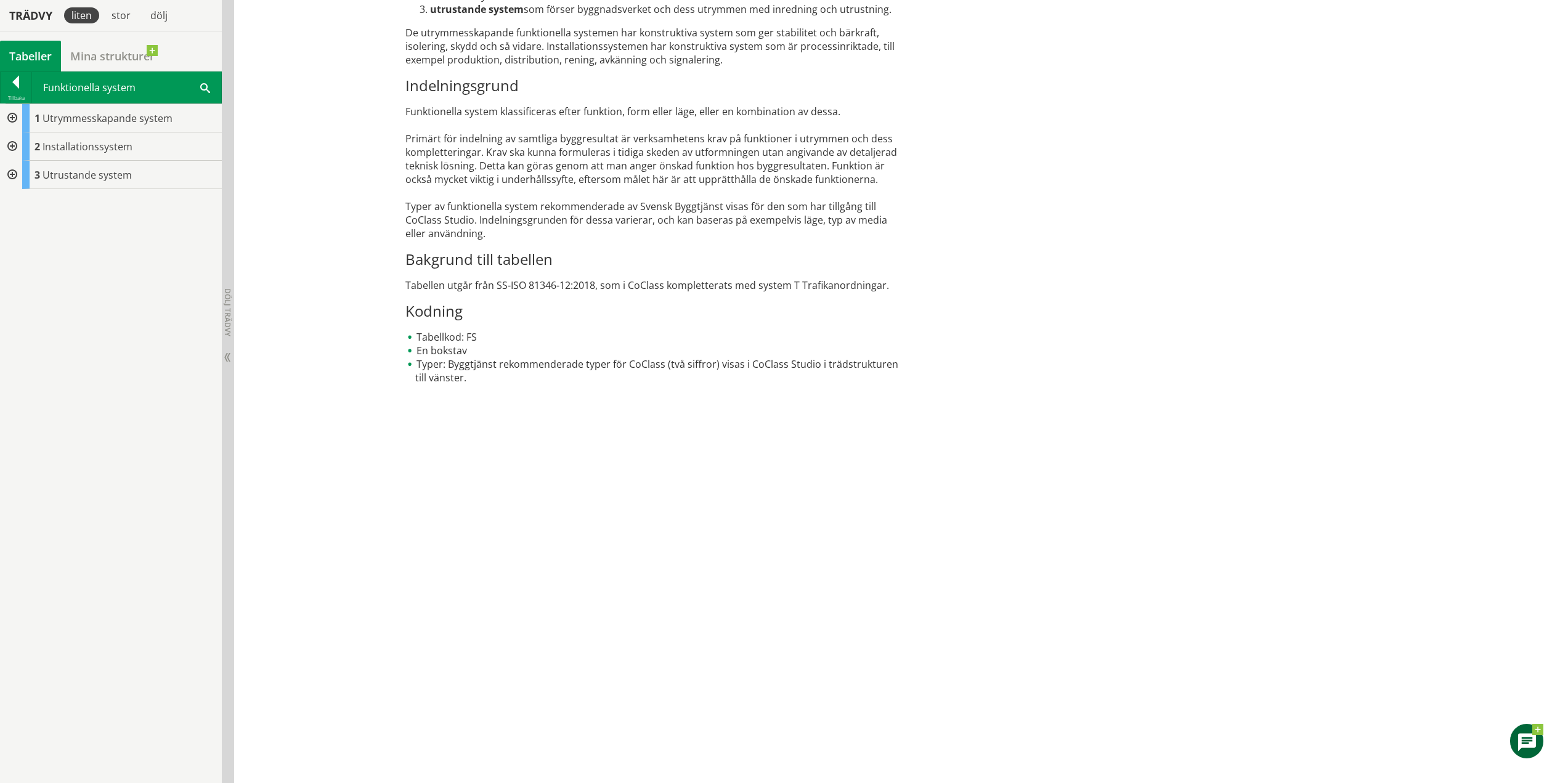
click at [20, 149] on div at bounding box center [11, 147] width 22 height 29
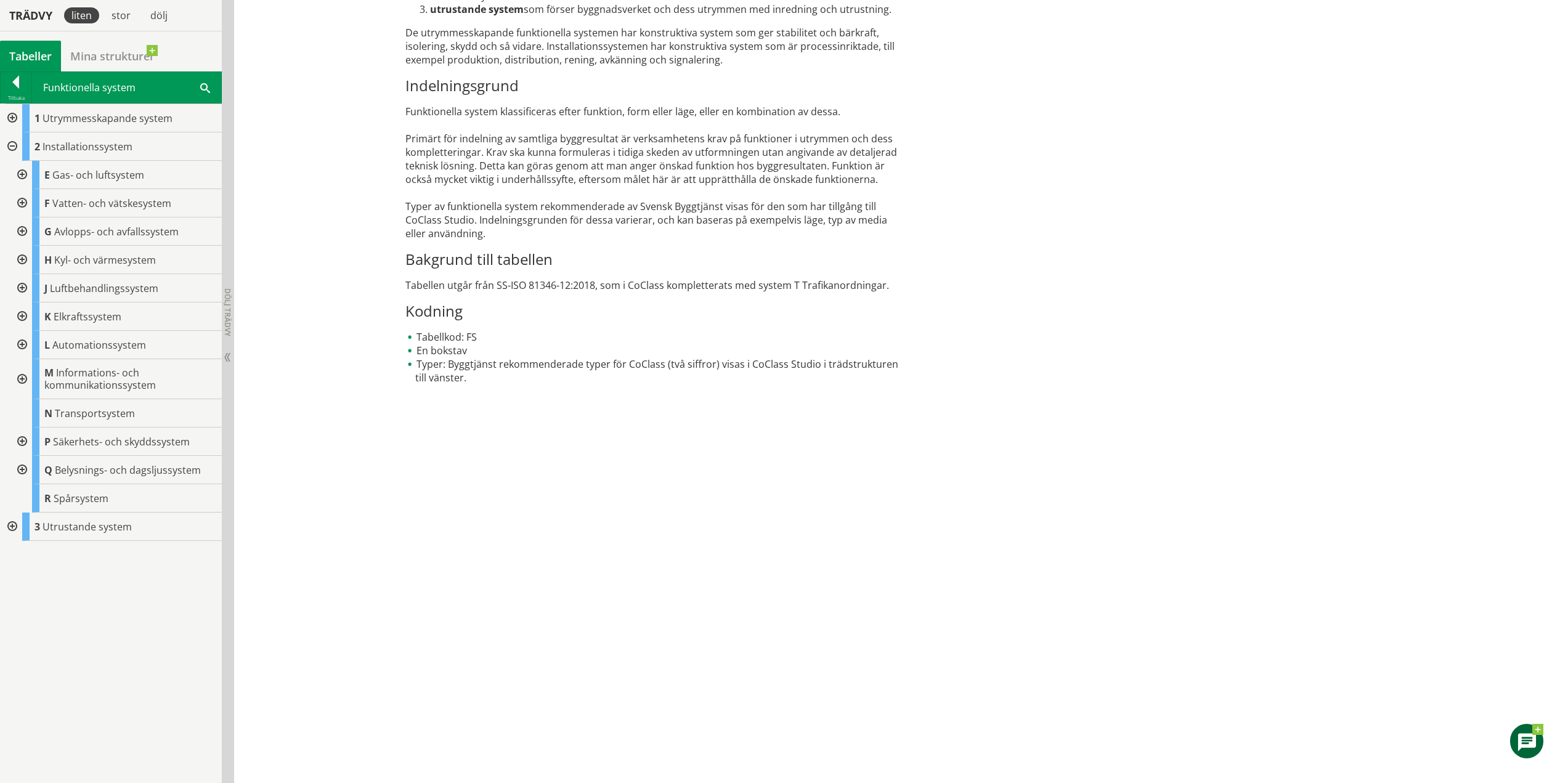
click at [25, 443] on div at bounding box center [21, 441] width 22 height 29
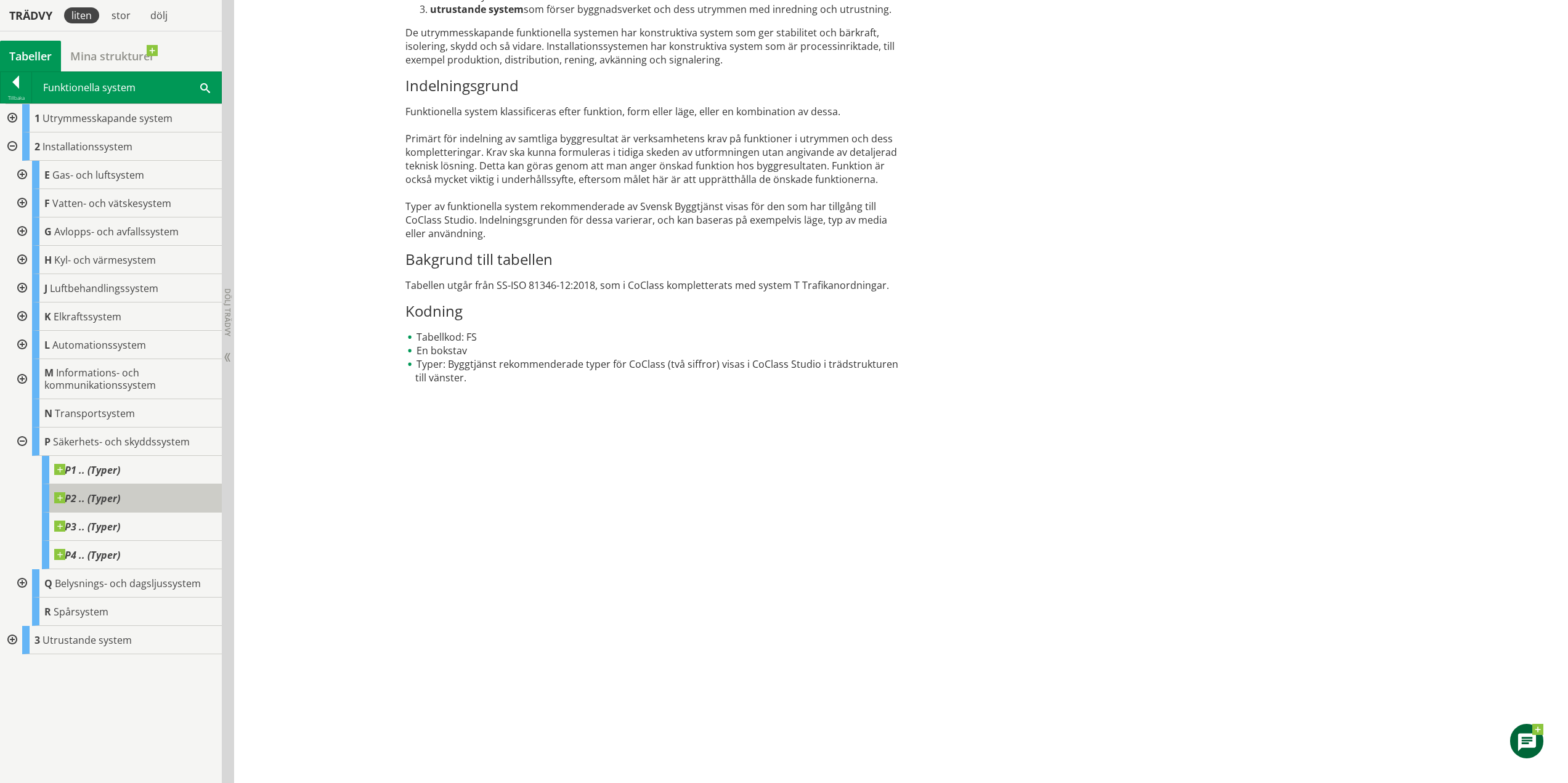
click at [88, 497] on span "P2 .. (Typer)" at bounding box center [87, 498] width 66 height 12
